Goal: Transaction & Acquisition: Purchase product/service

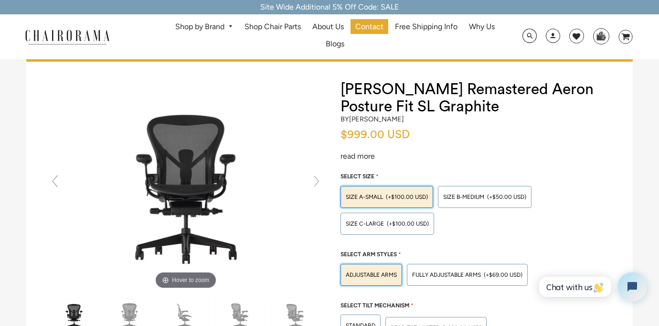
scroll to position [10, 0]
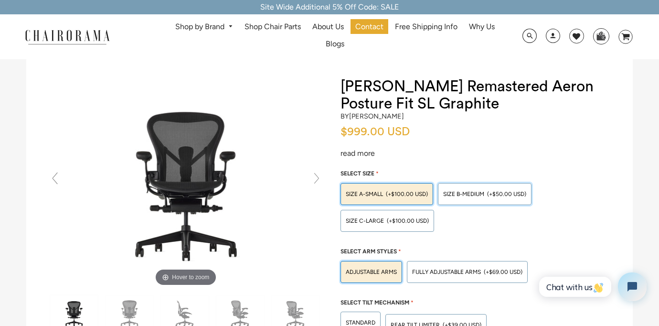
click at [464, 196] on span "SIZE B-MEDIUM" at bounding box center [463, 194] width 41 height 7
click at [0, 0] on input "SIZE B-MEDIUM (+$50.00 USD)" at bounding box center [0, 0] width 0 height 0
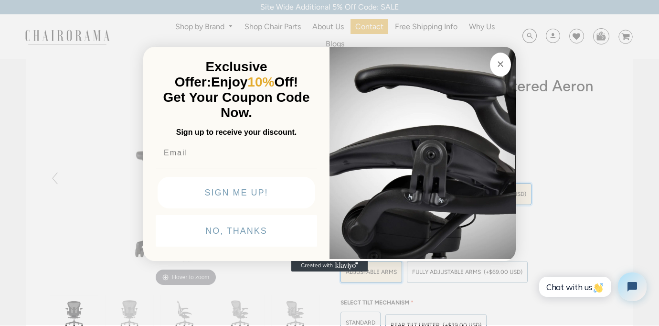
click at [233, 158] on input "Email" at bounding box center [236, 152] width 161 height 19
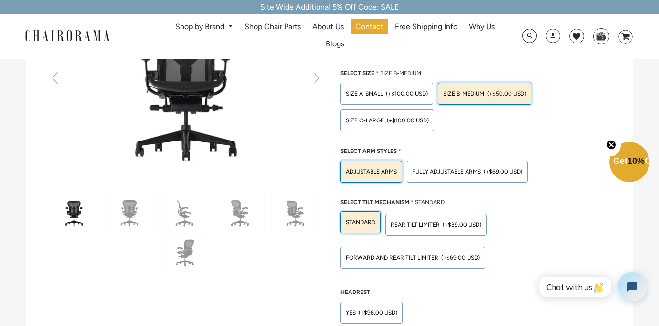
scroll to position [106, 0]
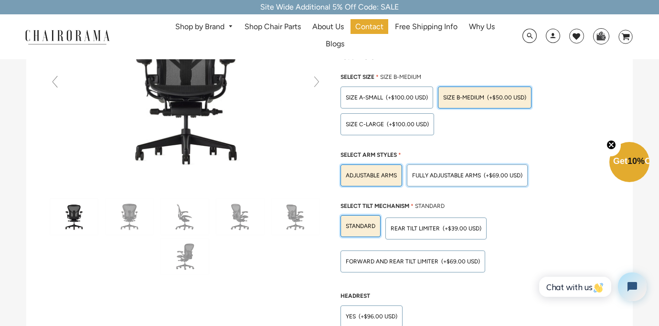
click at [461, 172] on span "Fully Adjustable Arms" at bounding box center [446, 175] width 69 height 7
click at [0, 0] on input "Fully Adjustable Arms (+$69.00 USD)" at bounding box center [0, 0] width 0 height 0
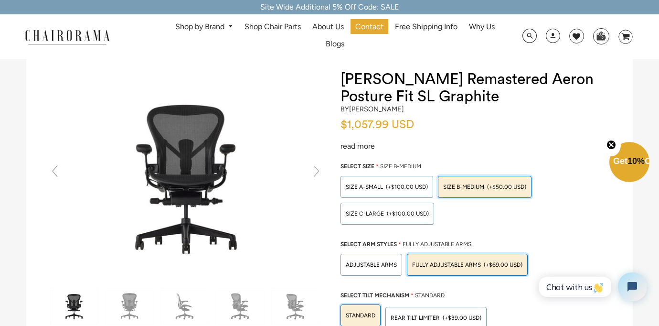
scroll to position [0, 0]
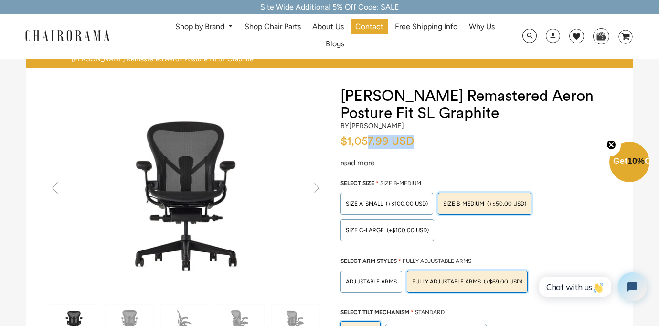
drag, startPoint x: 367, startPoint y: 142, endPoint x: 446, endPoint y: 134, distance: 79.2
click at [446, 134] on div "by Herman Miller" at bounding box center [477, 128] width 273 height 13
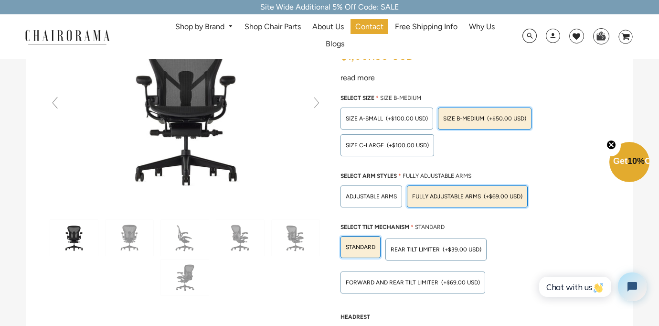
scroll to position [83, 0]
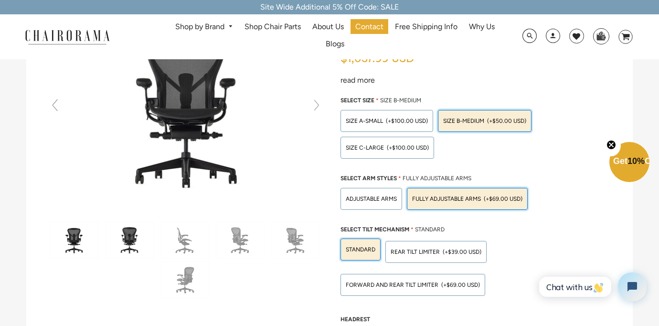
click at [125, 245] on img at bounding box center [130, 240] width 48 height 36
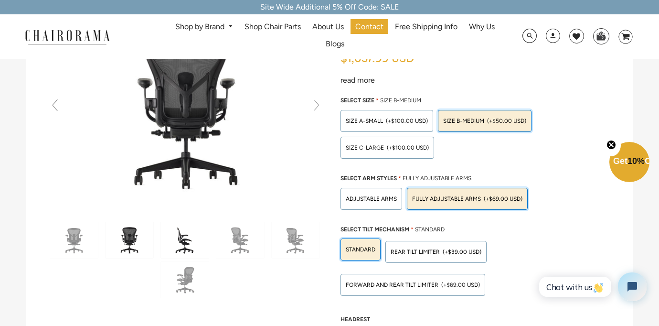
click at [161, 240] on img at bounding box center [185, 240] width 48 height 36
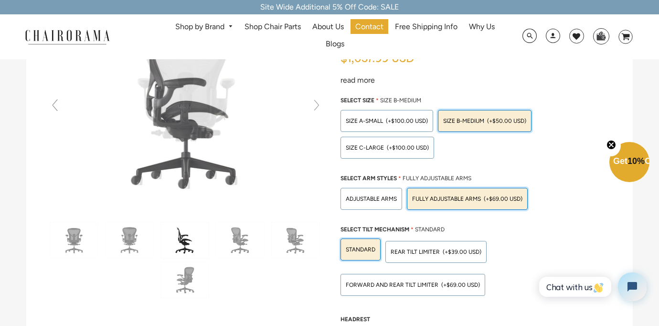
click at [170, 240] on img at bounding box center [185, 240] width 48 height 36
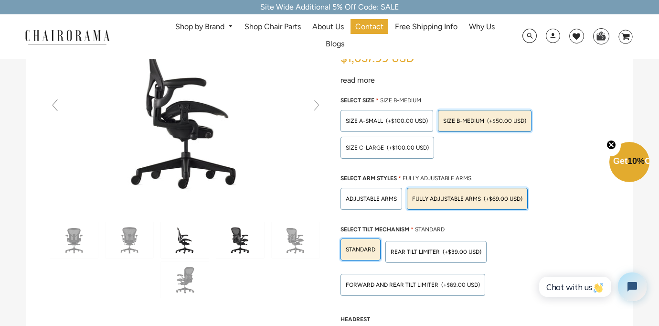
click at [226, 232] on img at bounding box center [240, 240] width 48 height 36
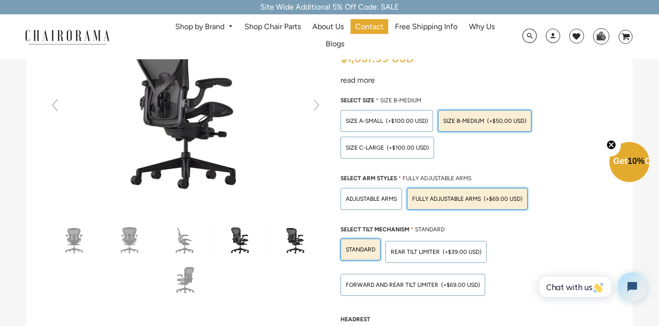
click at [278, 230] on img at bounding box center [296, 240] width 48 height 36
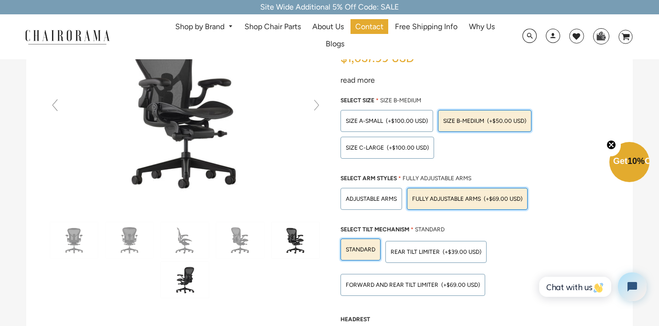
click at [191, 273] on img at bounding box center [185, 280] width 48 height 36
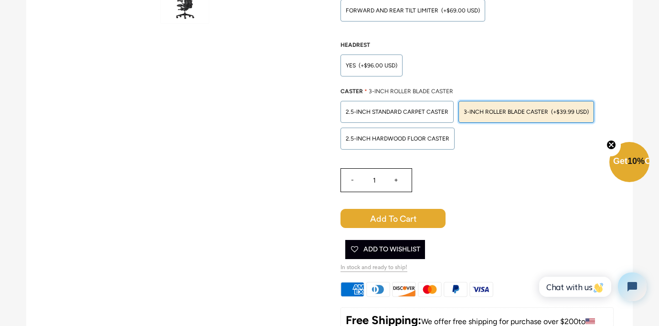
scroll to position [451, 0]
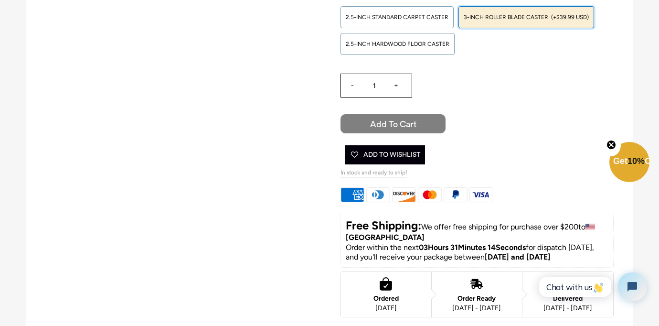
click at [401, 121] on span "Add to Cart" at bounding box center [393, 123] width 105 height 19
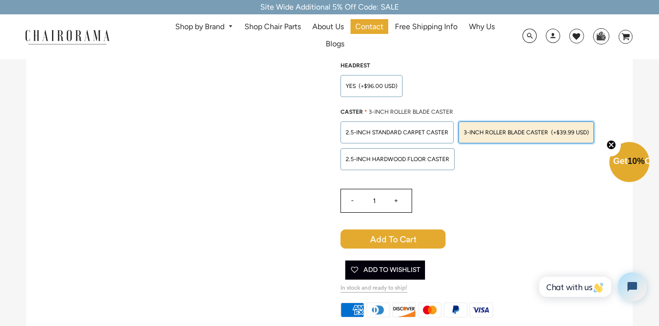
scroll to position [0, 0]
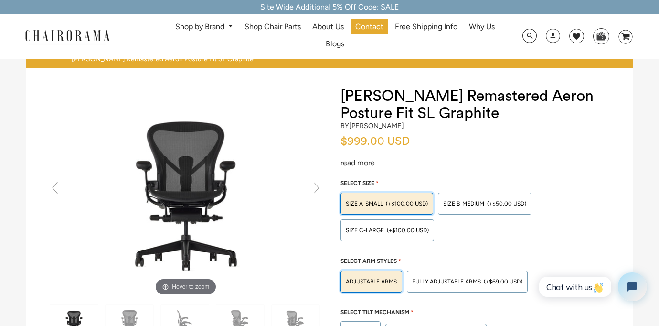
click at [208, 27] on link "Shop by Brand" at bounding box center [204, 27] width 67 height 15
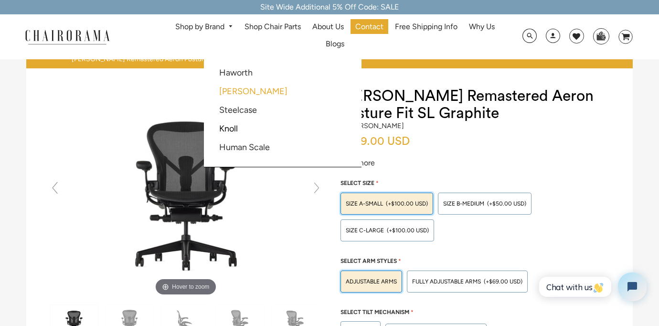
click at [244, 87] on link "[PERSON_NAME]" at bounding box center [253, 91] width 68 height 11
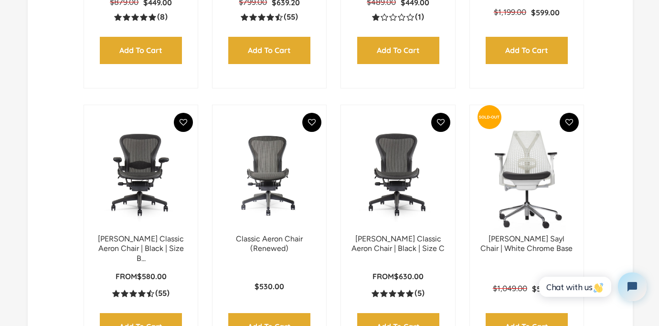
scroll to position [504, 0]
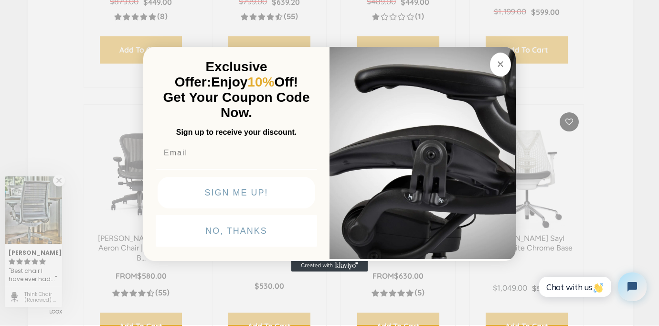
click at [502, 68] on circle "Close dialog" at bounding box center [500, 64] width 11 height 11
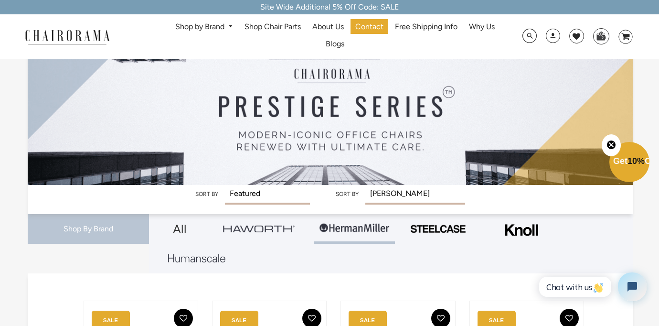
scroll to position [0, 0]
